Goal: Use online tool/utility: Utilize a website feature to perform a specific function

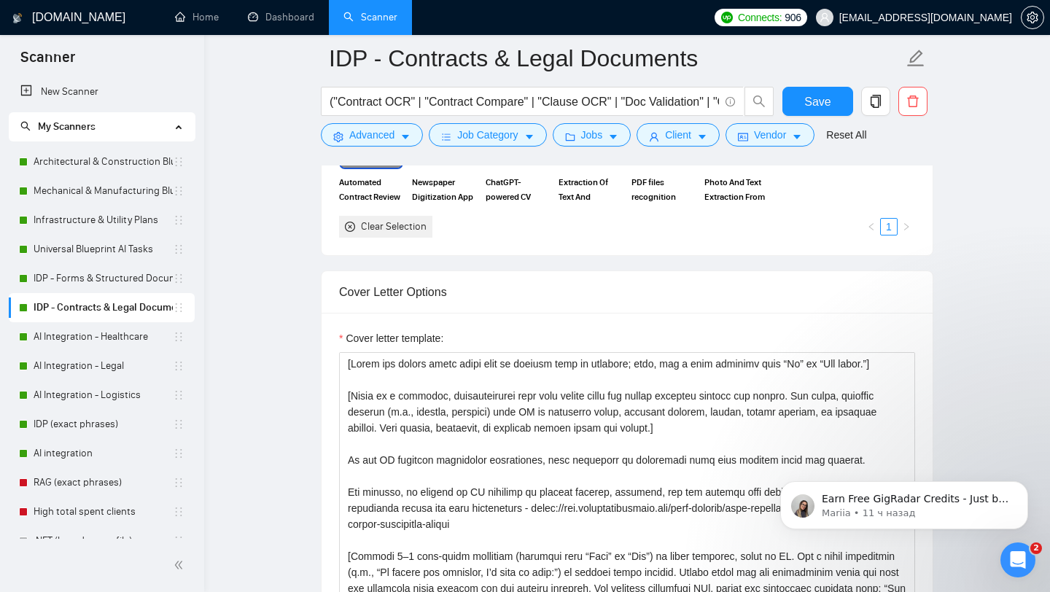
scroll to position [1586, 0]
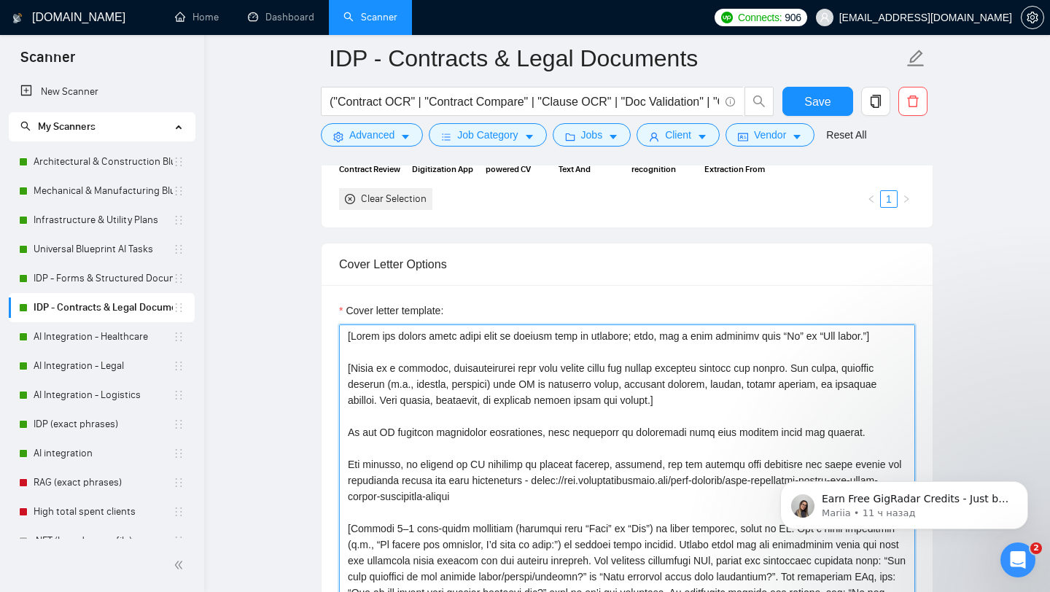
click at [613, 430] on textarea "Cover letter template:" at bounding box center [627, 489] width 576 height 328
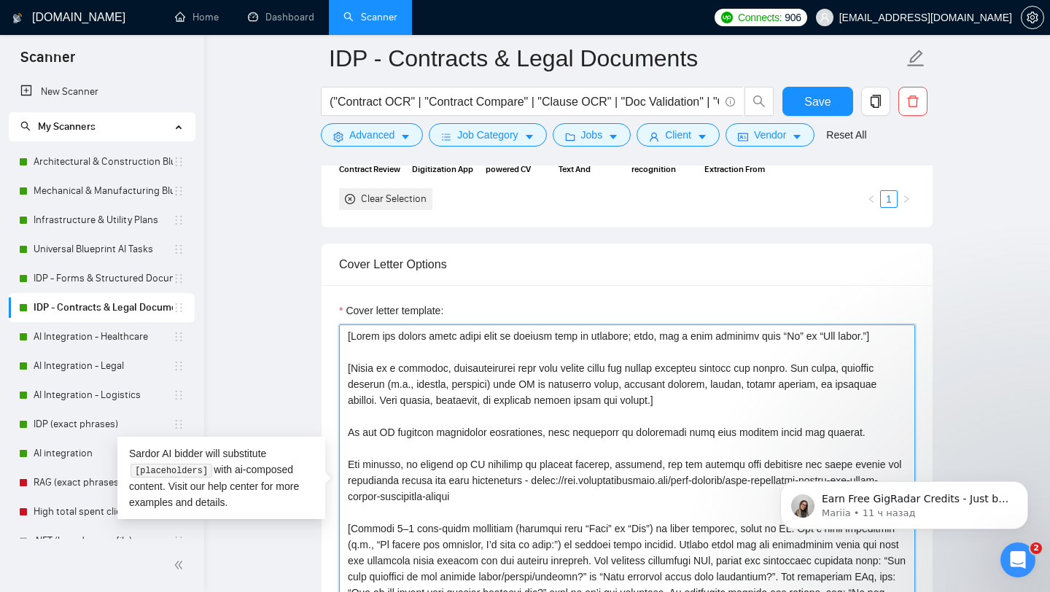
click at [546, 392] on textarea "Cover letter template:" at bounding box center [627, 489] width 576 height 328
drag, startPoint x: 360, startPoint y: 436, endPoint x: 867, endPoint y: 438, distance: 507.7
click at [867, 438] on textarea "Cover letter template:" at bounding box center [627, 489] width 576 height 328
paste textarea "build cloud-based data extraction pipelines powered by LLM and Document AI serv…"
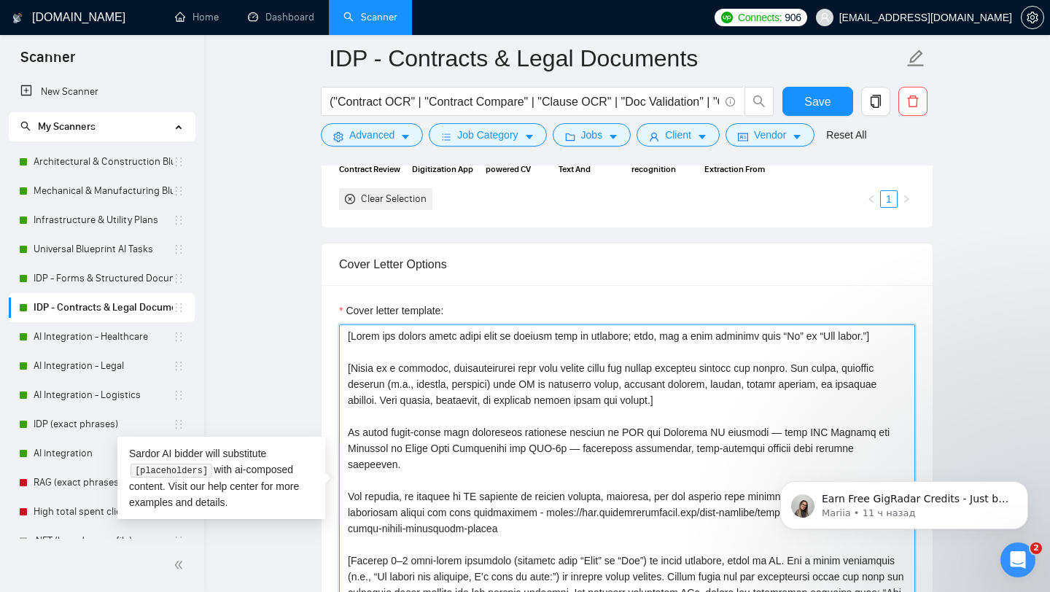
click at [589, 432] on textarea "Cover letter template:" at bounding box center [627, 489] width 576 height 328
click at [788, 435] on textarea "Cover letter template:" at bounding box center [627, 489] width 576 height 328
click at [522, 452] on textarea "Cover letter template:" at bounding box center [627, 489] width 576 height 328
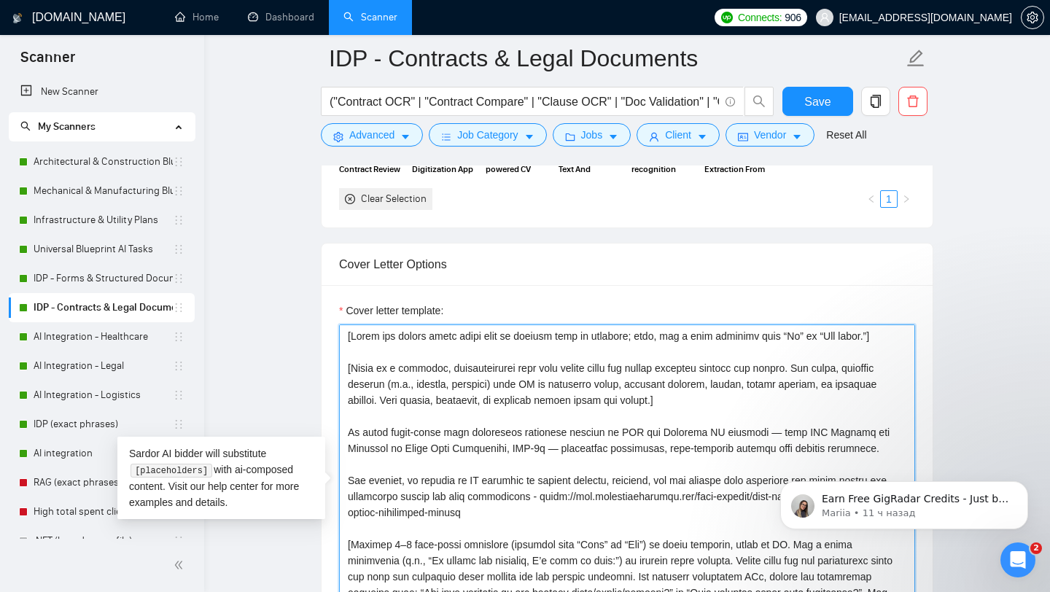
click at [554, 448] on textarea "Cover letter template:" at bounding box center [627, 489] width 576 height 328
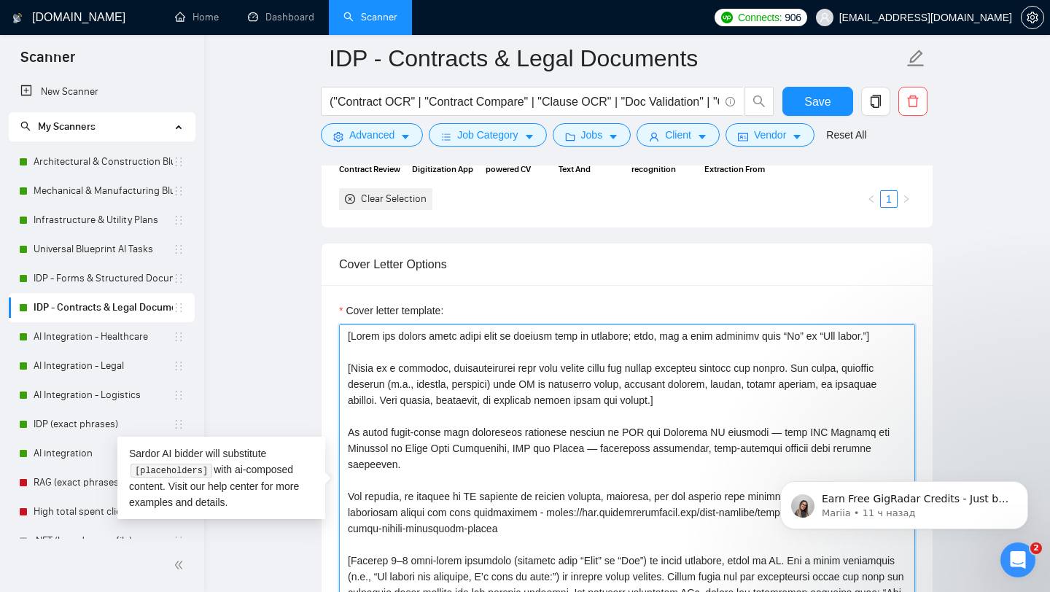
click at [561, 503] on textarea "Cover letter template:" at bounding box center [627, 489] width 576 height 328
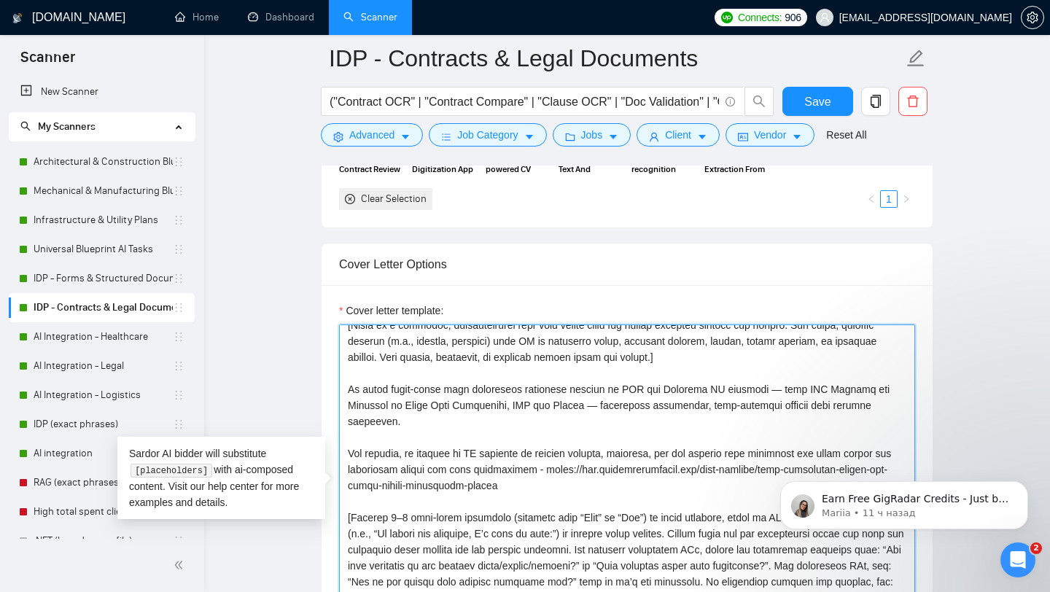
scroll to position [44, 0]
click at [371, 449] on textarea "Cover letter template:" at bounding box center [627, 489] width 576 height 328
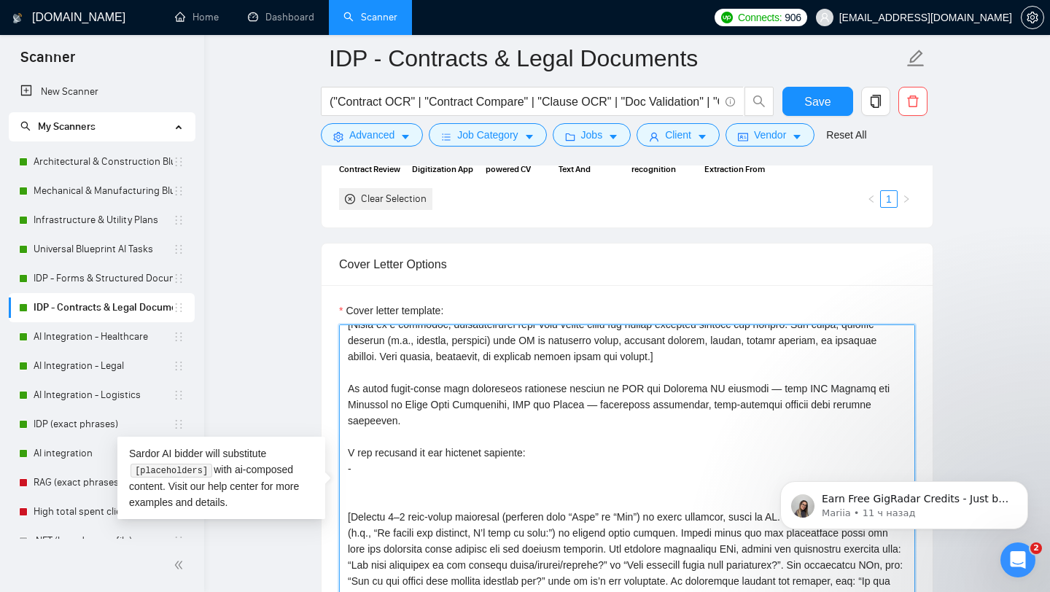
paste textarea "Government Form Processing System"
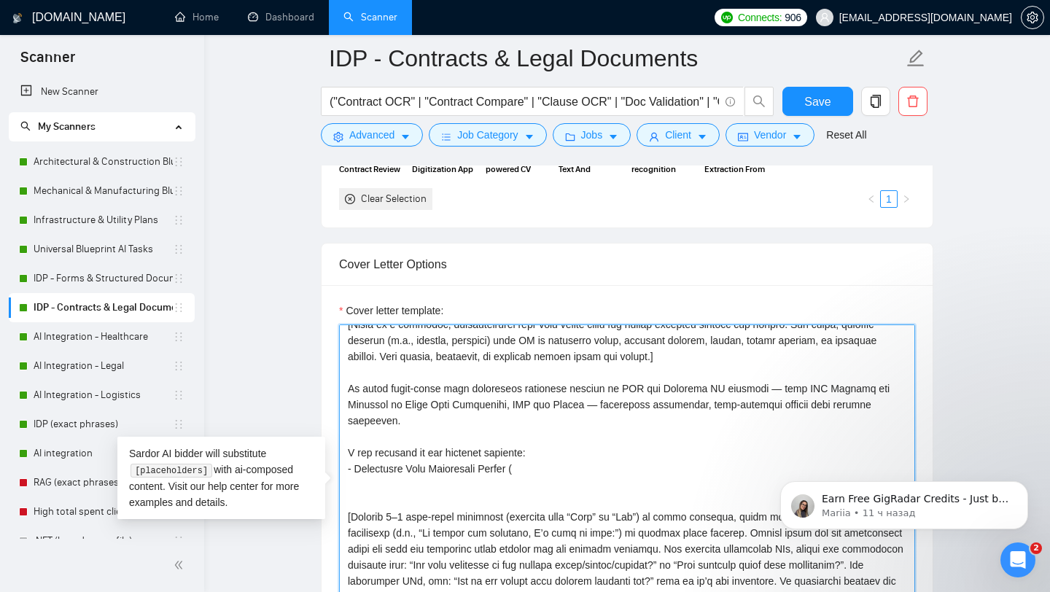
paste textarea "https://www.businesswaretech.com/case-studies/government-form-processing-system"
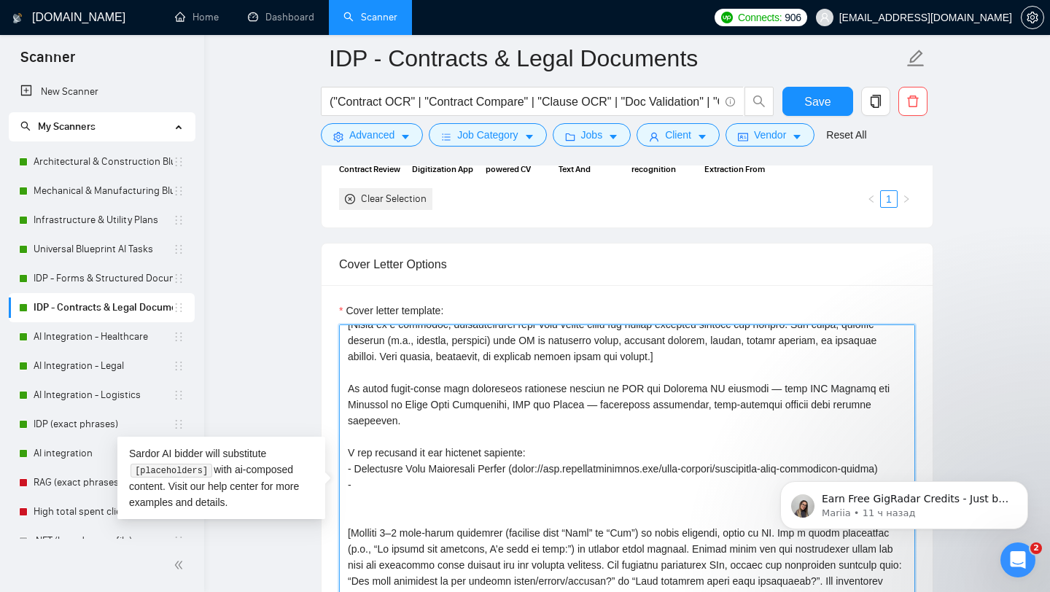
type textarea "[Greet the client using their name or company name if provided; else, use a war…"
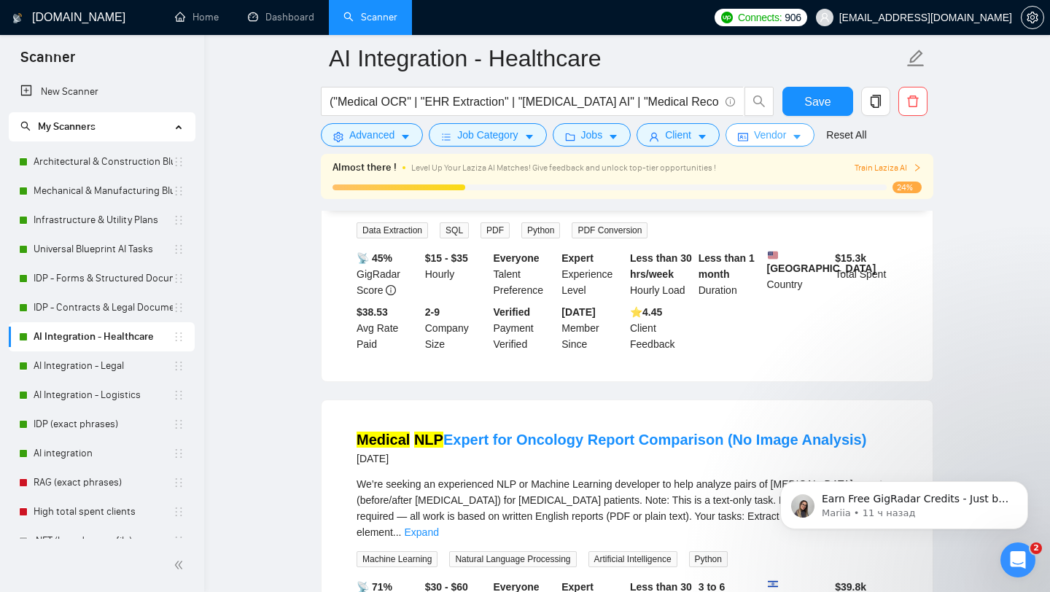
click at [769, 135] on span "Vendor" at bounding box center [770, 135] width 32 height 16
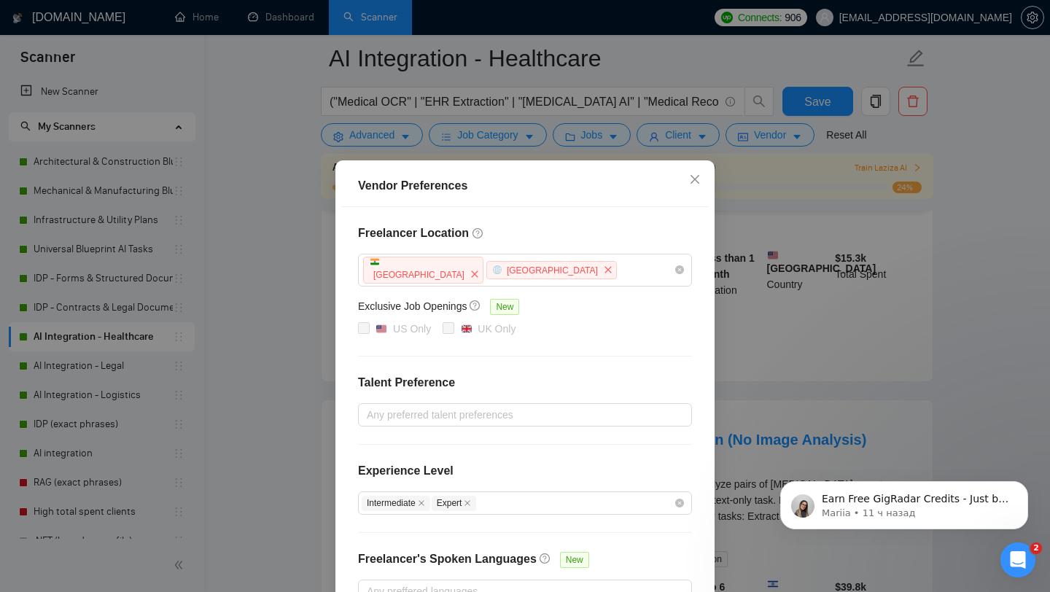
click at [778, 271] on div "Vendor Preferences Freelancer Location [GEOGRAPHIC_DATA] [GEOGRAPHIC_DATA] Excl…" at bounding box center [525, 296] width 1050 height 592
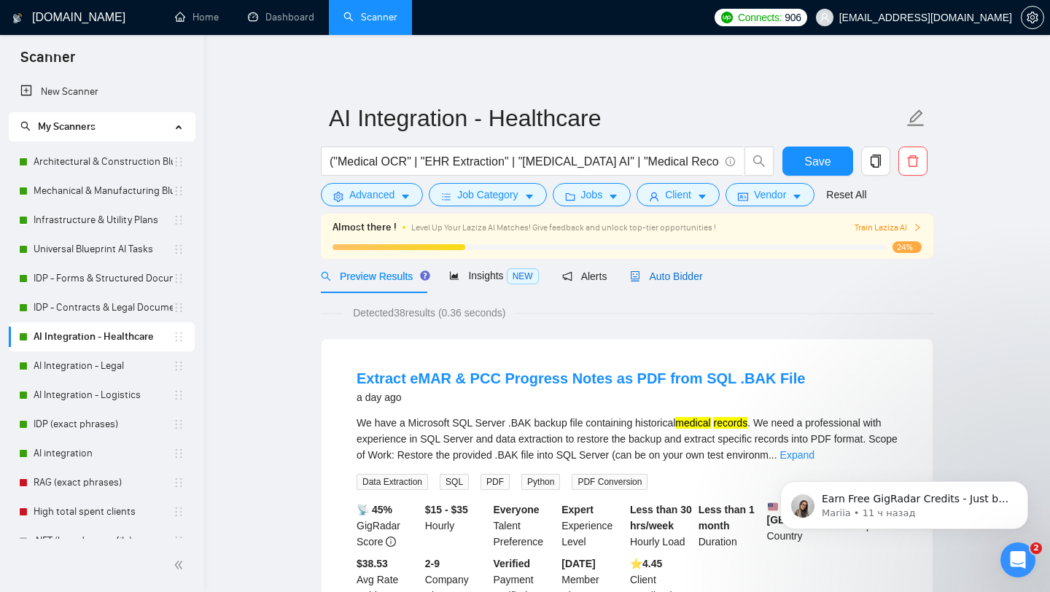
click at [676, 277] on span "Auto Bidder" at bounding box center [666, 277] width 72 height 12
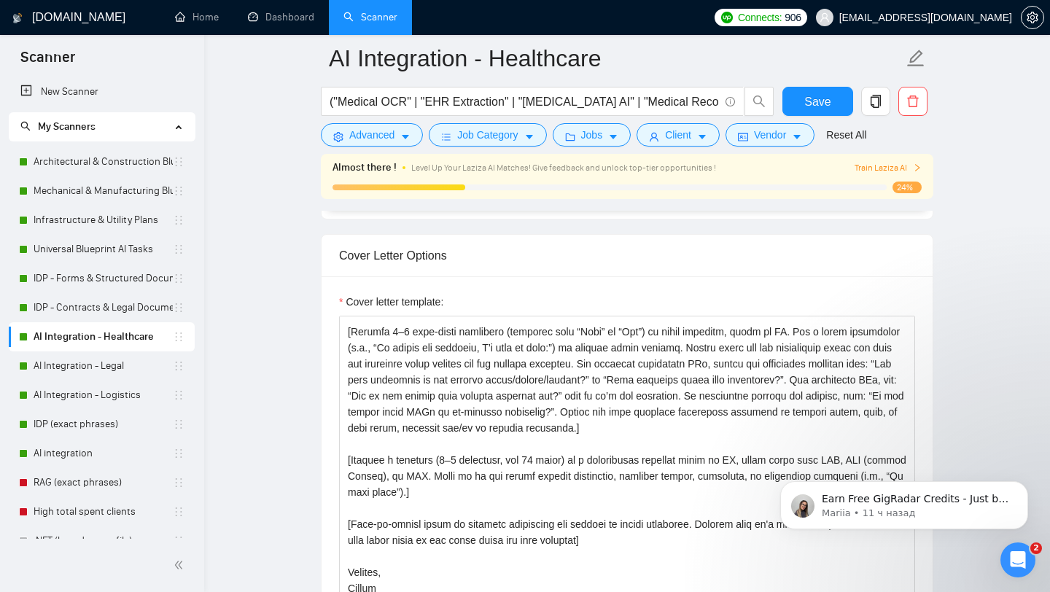
scroll to position [190, 0]
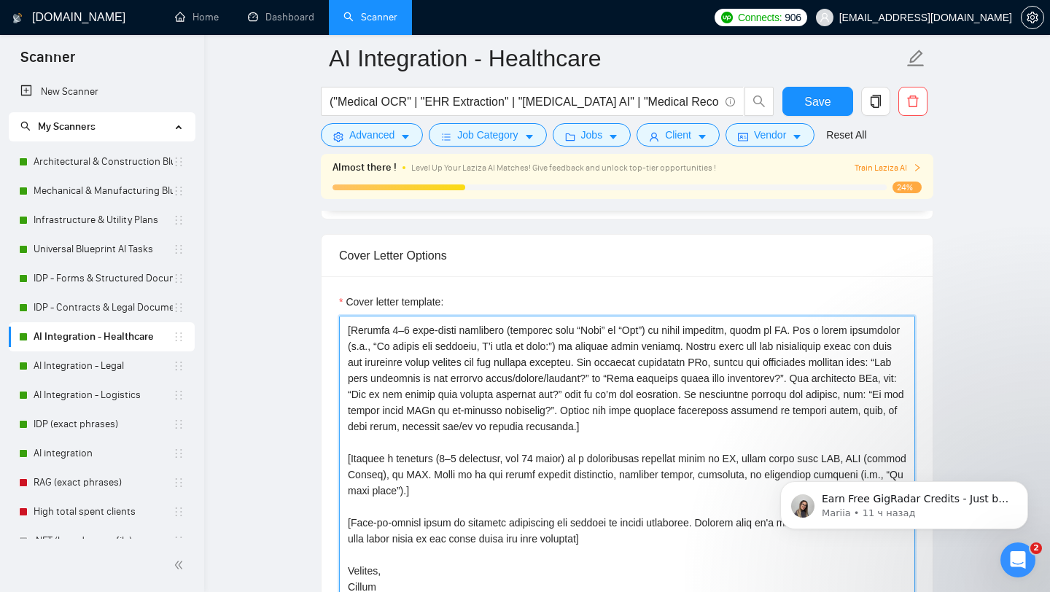
click at [438, 486] on textarea "Cover letter template:" at bounding box center [627, 480] width 576 height 328
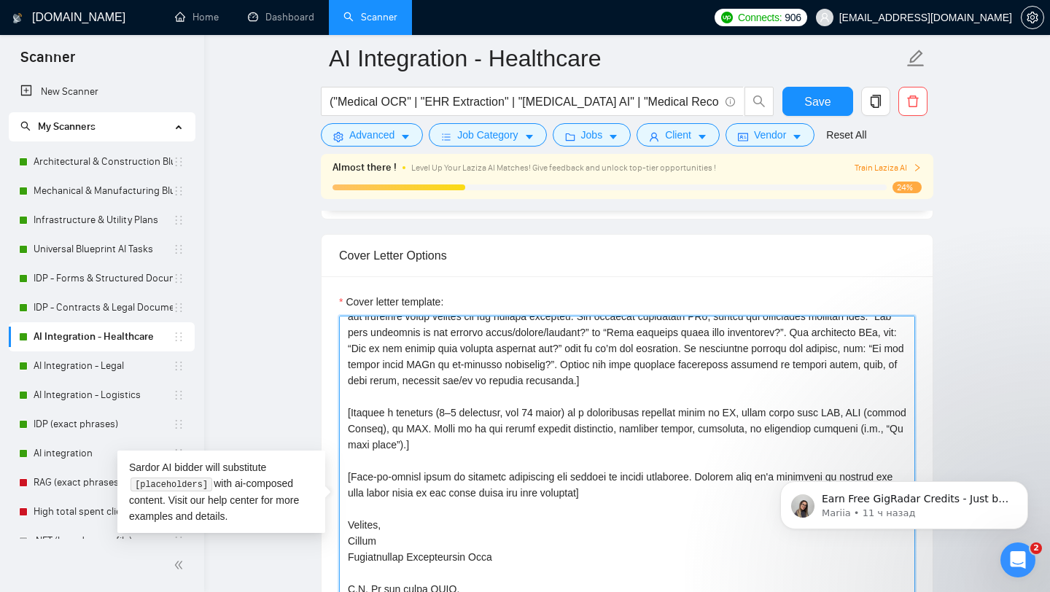
scroll to position [240, 0]
